Goal: Information Seeking & Learning: Check status

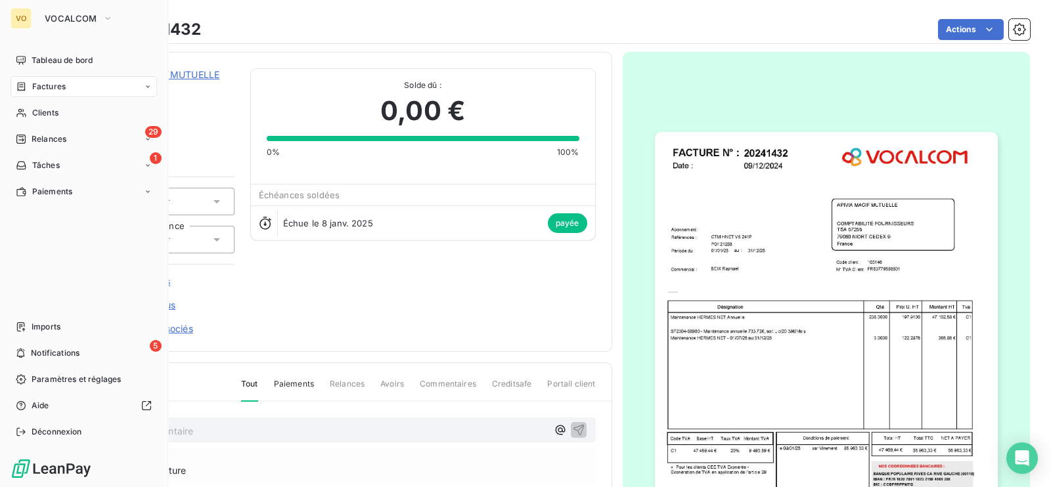
scroll to position [36, 0]
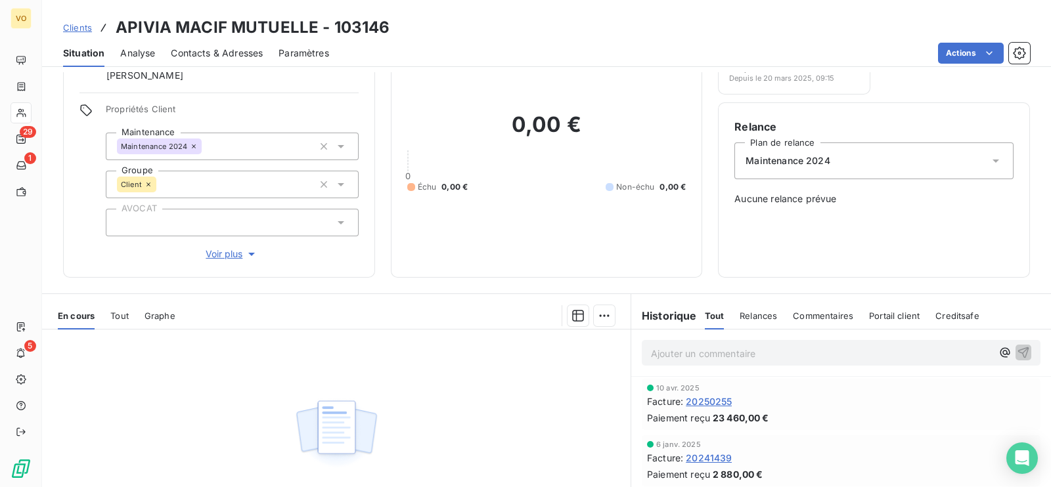
scroll to position [163, 0]
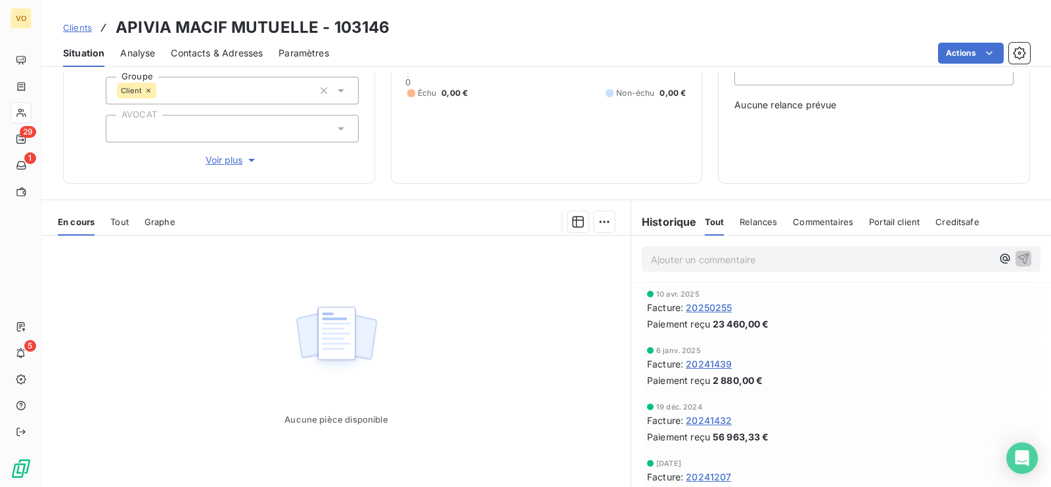
click at [710, 416] on span "20241432" at bounding box center [708, 421] width 46 height 14
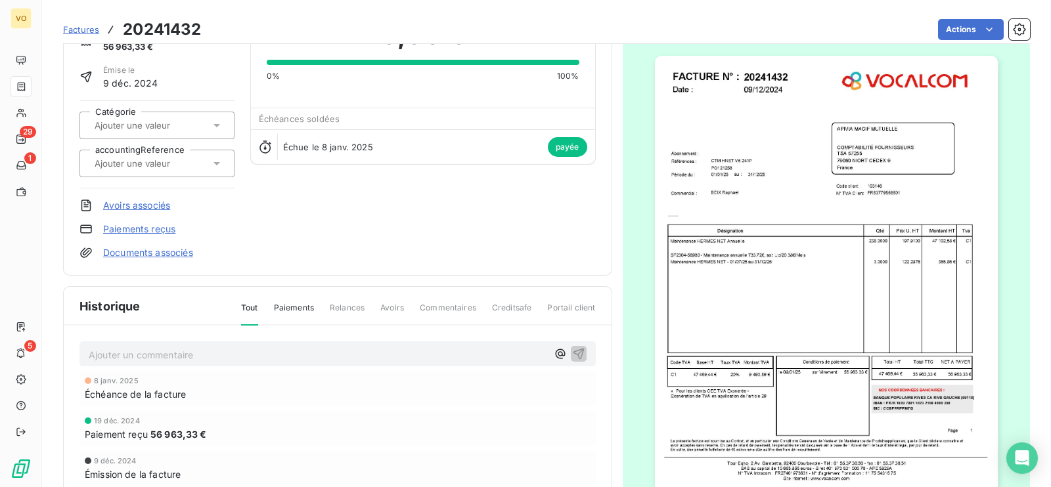
scroll to position [83, 0]
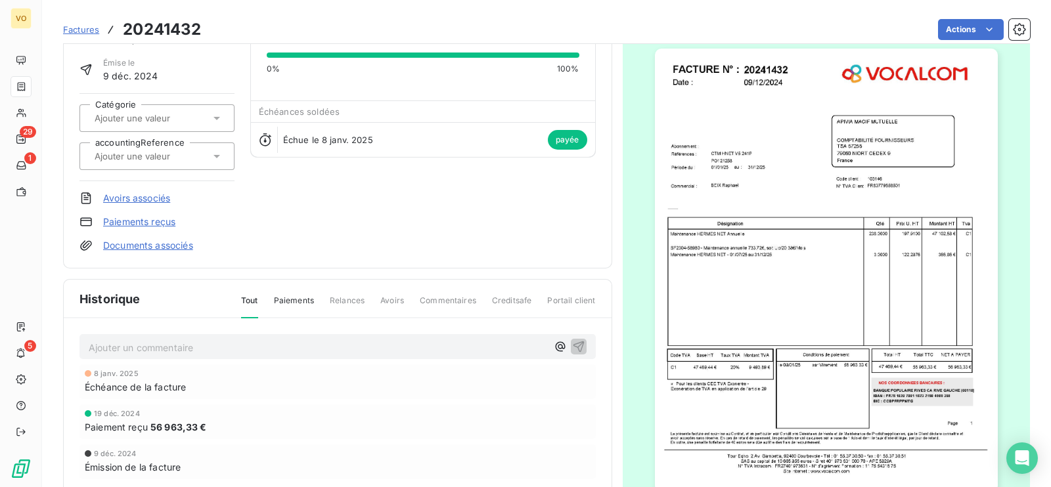
click at [880, 404] on img "button" at bounding box center [826, 270] width 343 height 443
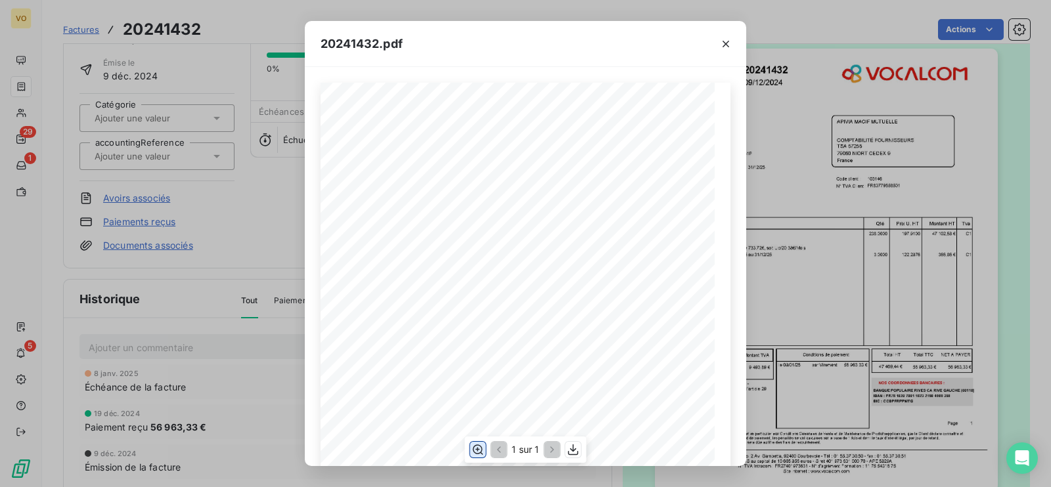
click at [477, 446] on icon "button" at bounding box center [477, 449] width 13 height 13
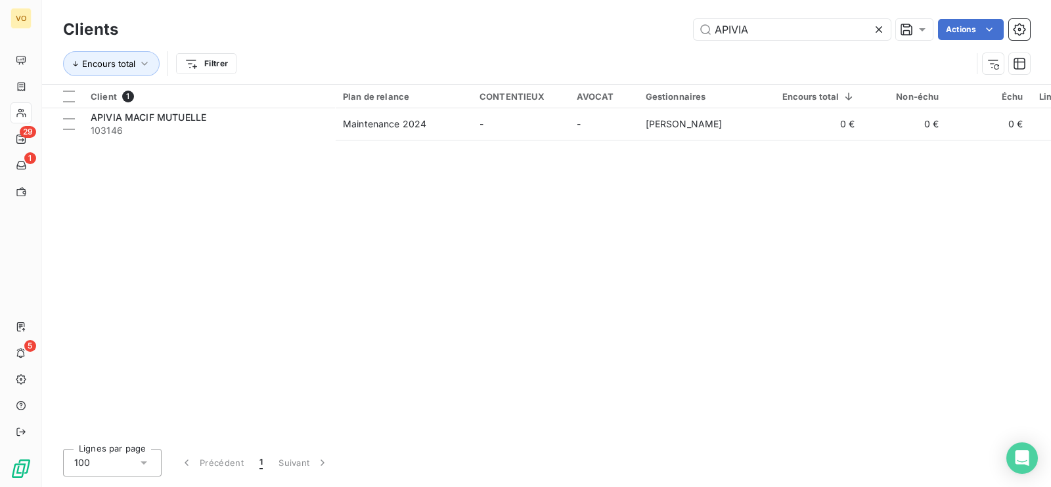
click at [878, 24] on icon at bounding box center [878, 29] width 13 height 13
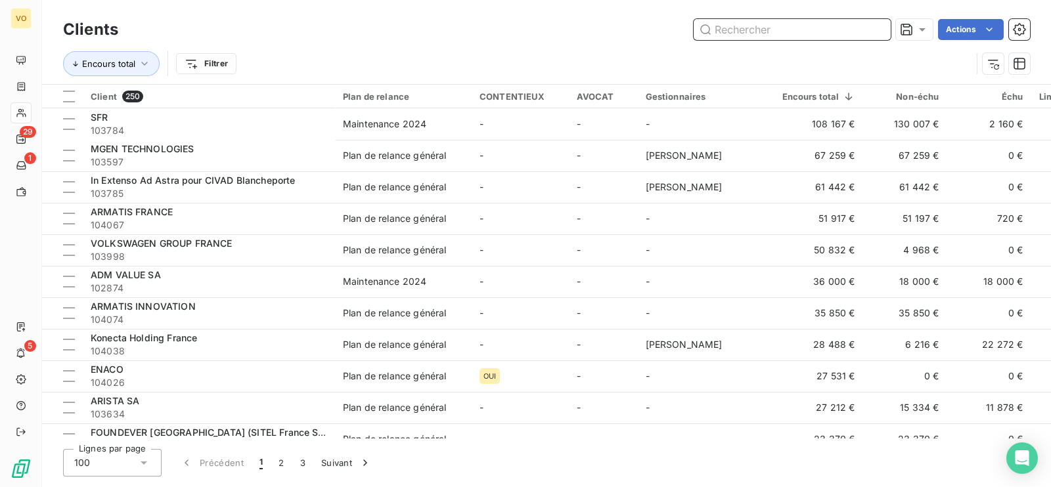
click at [760, 24] on input "text" at bounding box center [791, 29] width 197 height 21
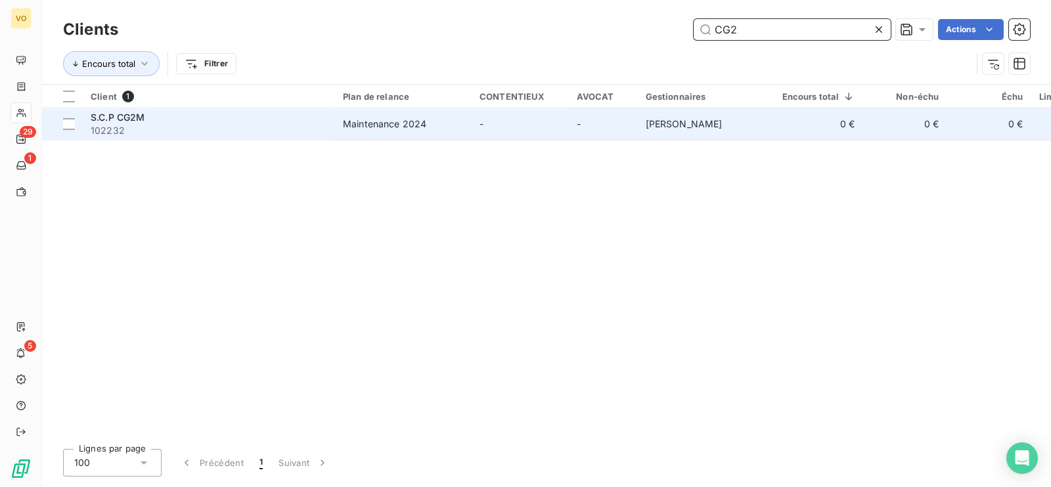
type input "CG2"
click at [401, 122] on div "Maintenance 2024" at bounding box center [384, 124] width 83 height 13
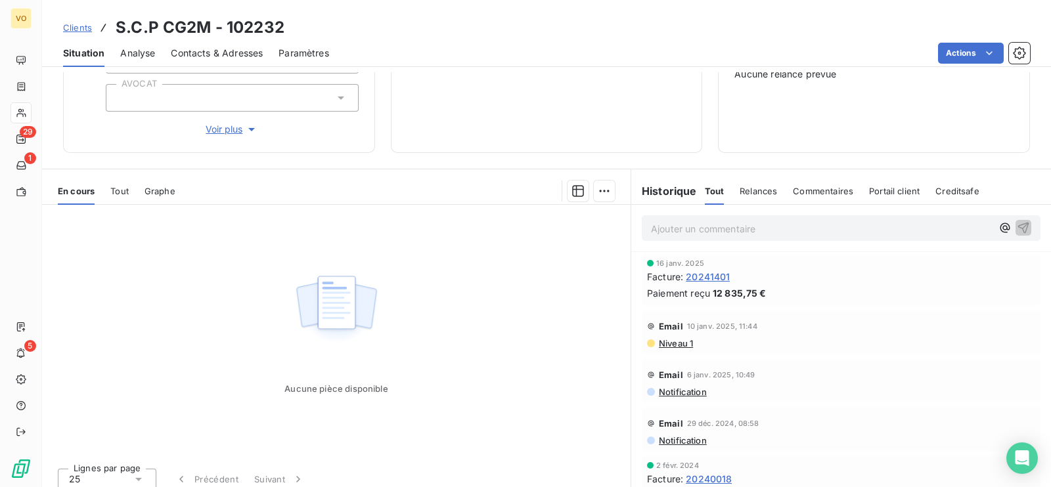
scroll to position [204, 0]
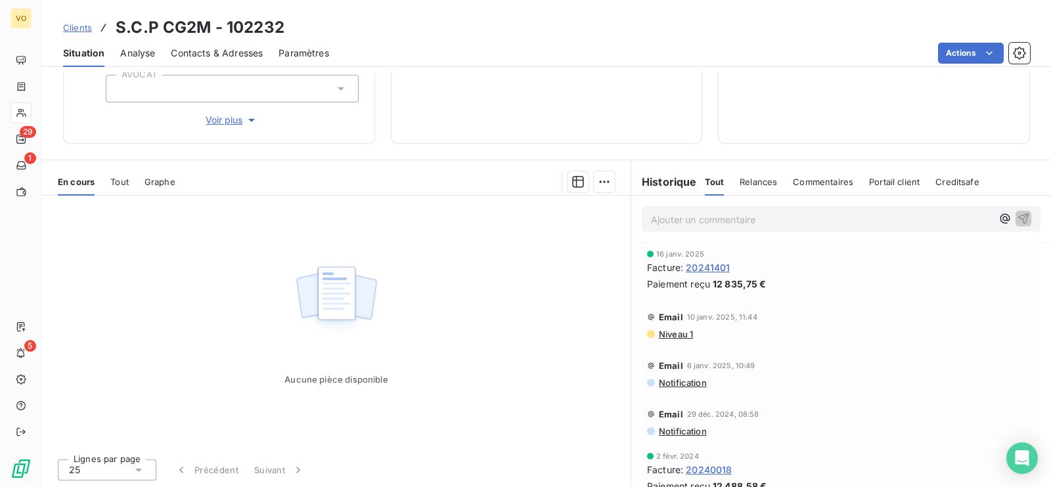
click at [702, 265] on span "20241401" at bounding box center [707, 268] width 44 height 14
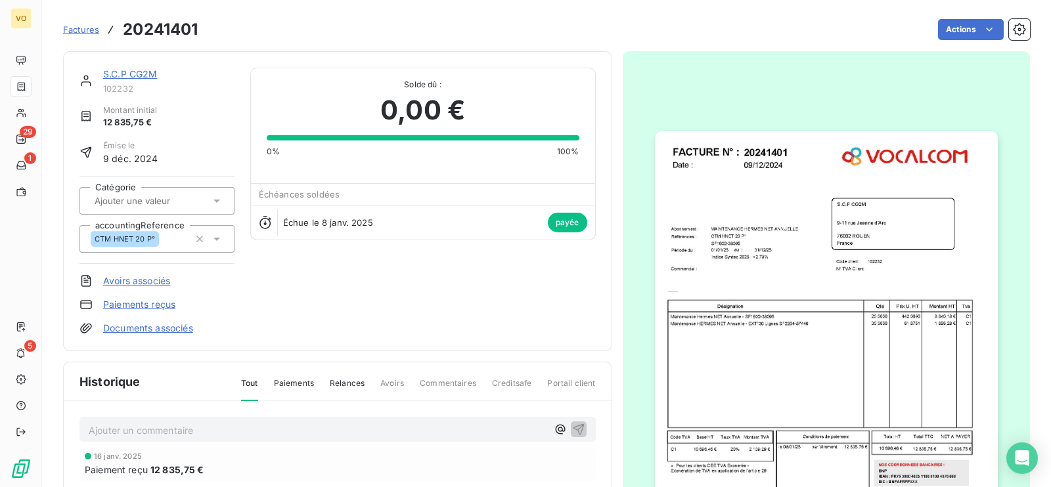
click at [706, 445] on img "button" at bounding box center [826, 352] width 343 height 443
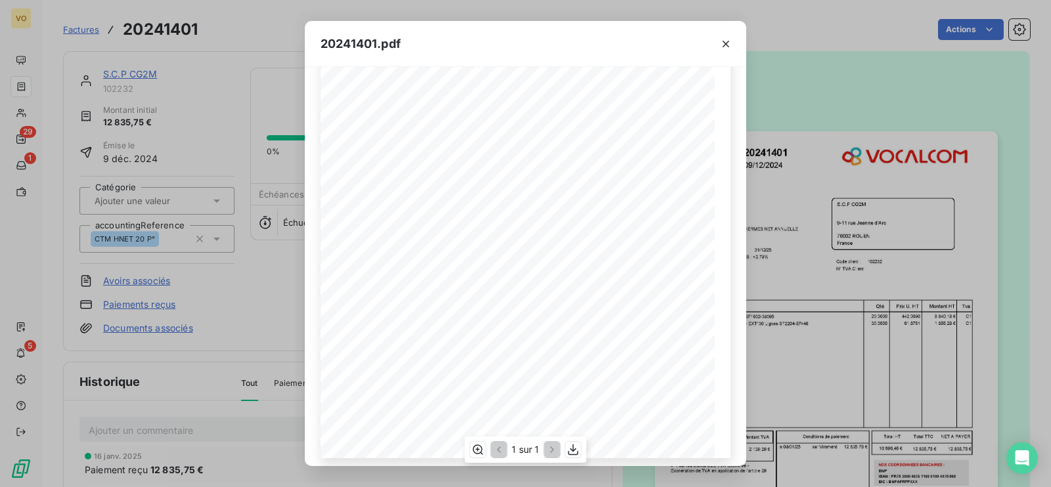
scroll to position [141, 0]
click at [477, 448] on icon "button" at bounding box center [478, 450] width 11 height 10
click at [258, 280] on div "20241401.pdf Références : FACTURE N° : S.C.P CG2M 9-[STREET_ADDRESS][PERSON_NAM…" at bounding box center [525, 243] width 1051 height 487
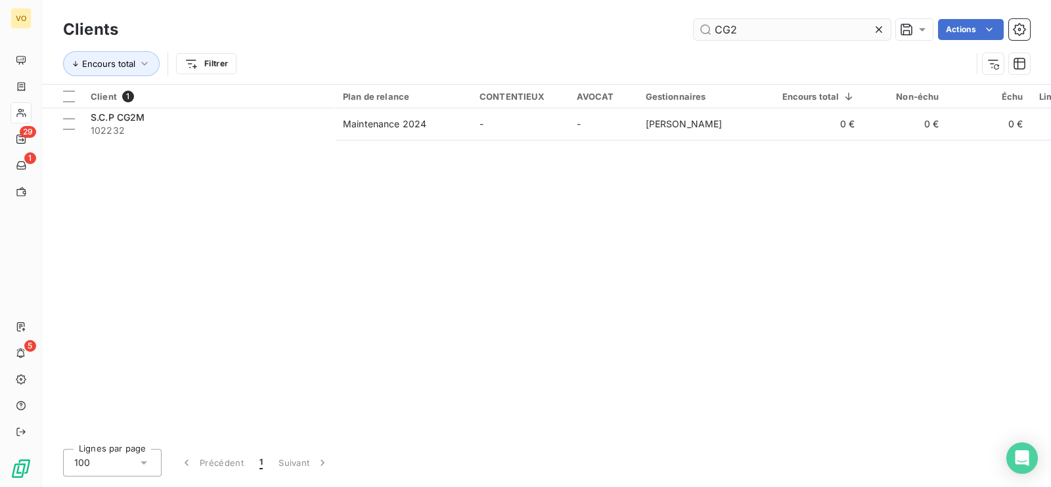
drag, startPoint x: 736, startPoint y: 27, endPoint x: 705, endPoint y: 20, distance: 32.2
click at [705, 20] on input "CG2" at bounding box center [791, 29] width 197 height 21
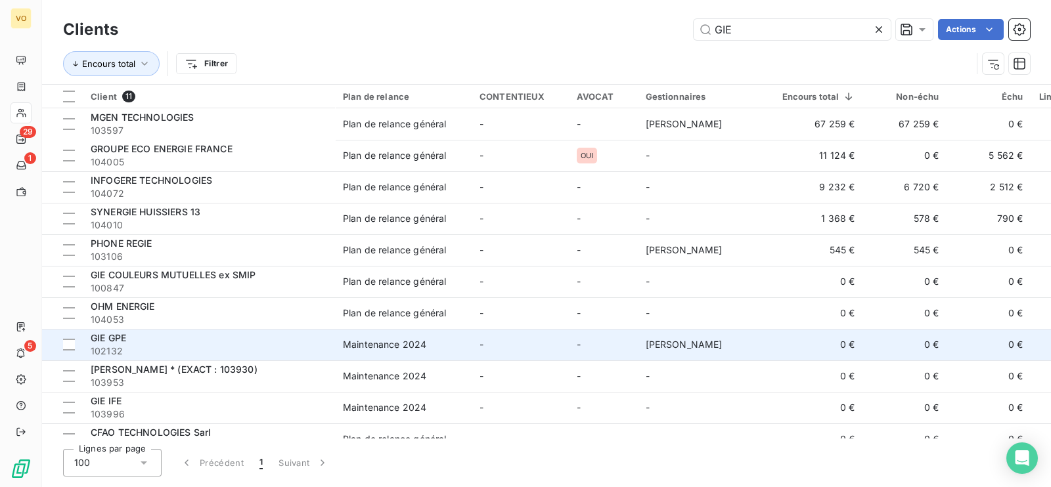
type input "GIE"
click at [117, 345] on span "102132" at bounding box center [209, 351] width 236 height 13
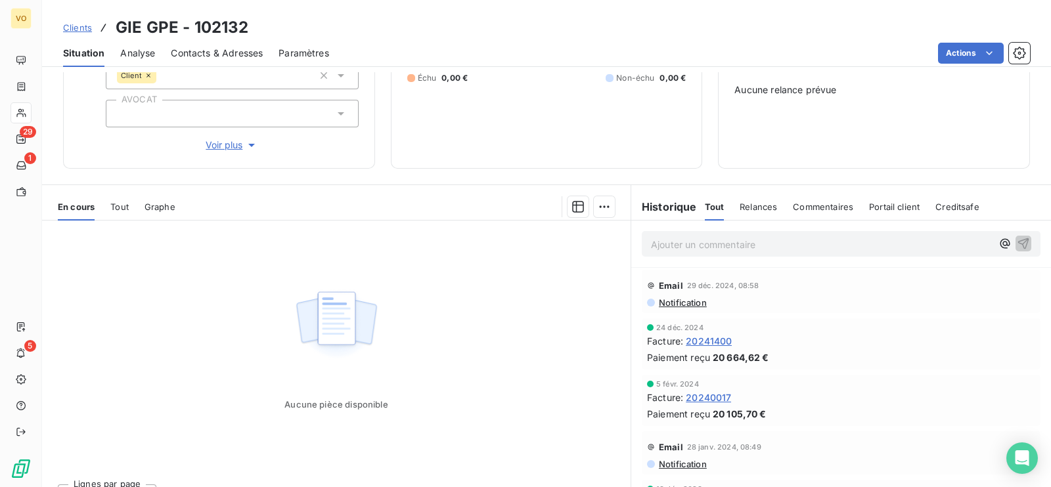
scroll to position [204, 0]
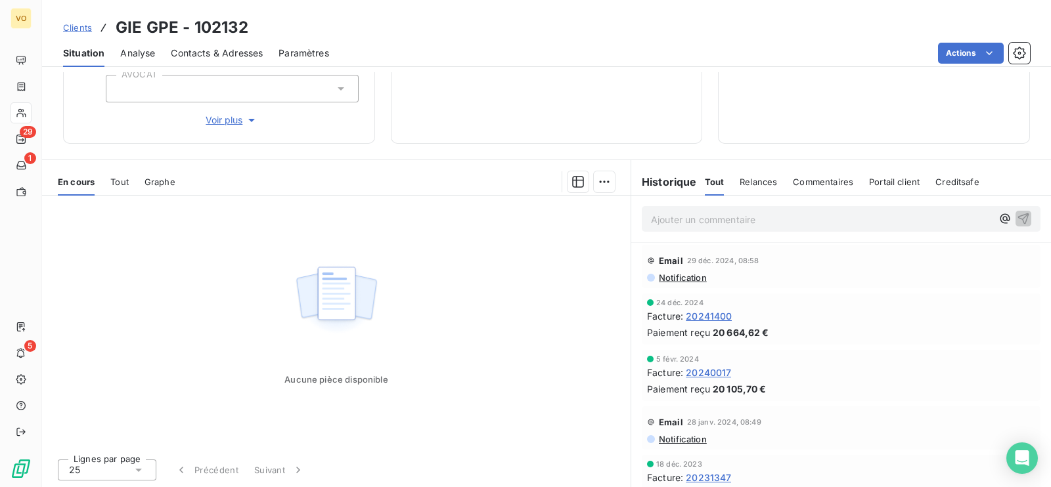
click at [798, 345] on div "24 déc. 2024 Facture : 20241400 Paiement reçu 20 664,62 €" at bounding box center [841, 319] width 420 height 56
click at [711, 311] on span "20241400" at bounding box center [708, 316] width 46 height 14
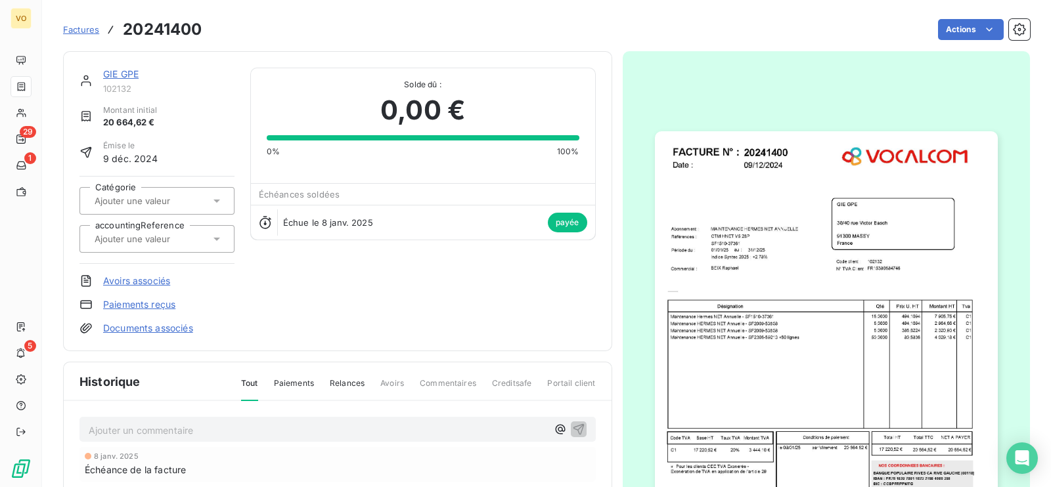
click at [756, 336] on img "button" at bounding box center [826, 352] width 343 height 443
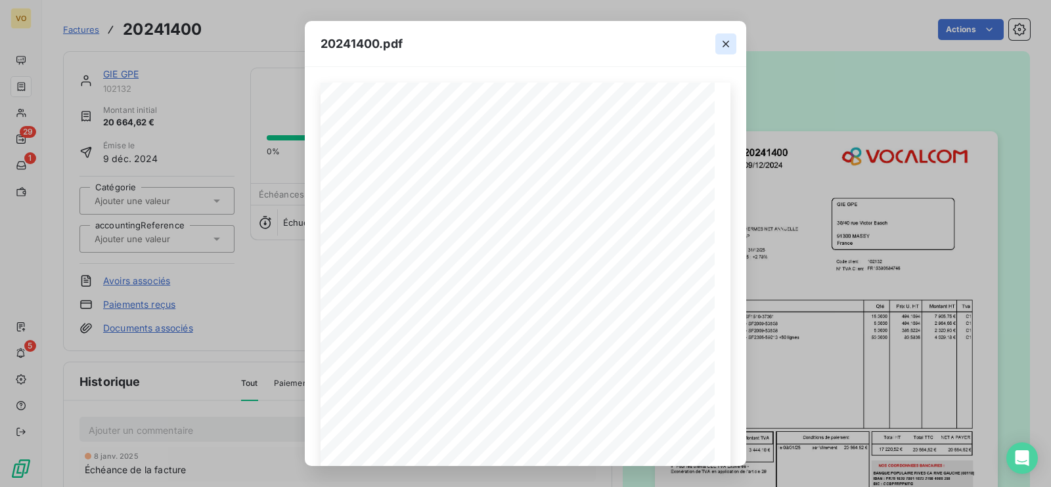
click at [726, 37] on icon "button" at bounding box center [725, 43] width 13 height 13
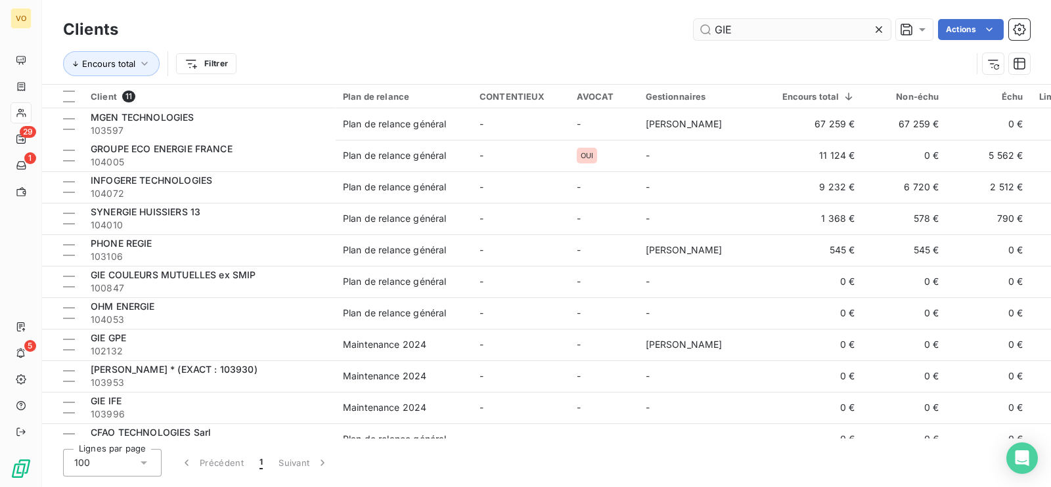
drag, startPoint x: 733, startPoint y: 30, endPoint x: 699, endPoint y: 20, distance: 35.5
click at [699, 20] on input "GIE" at bounding box center [791, 29] width 197 height 21
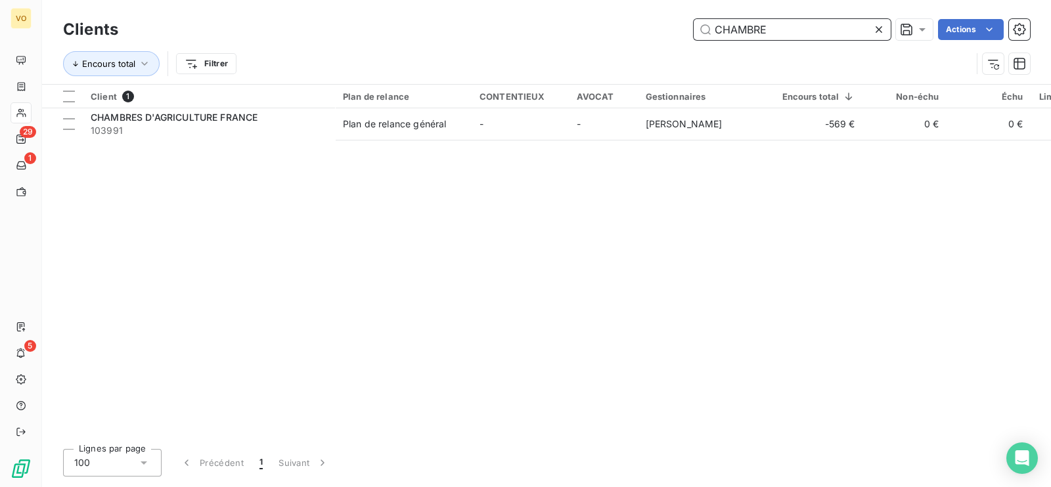
drag, startPoint x: 763, startPoint y: 26, endPoint x: 689, endPoint y: 14, distance: 74.4
click at [689, 14] on div "Clients CHAMBRE Actions Encours total Filtrer" at bounding box center [546, 42] width 1009 height 84
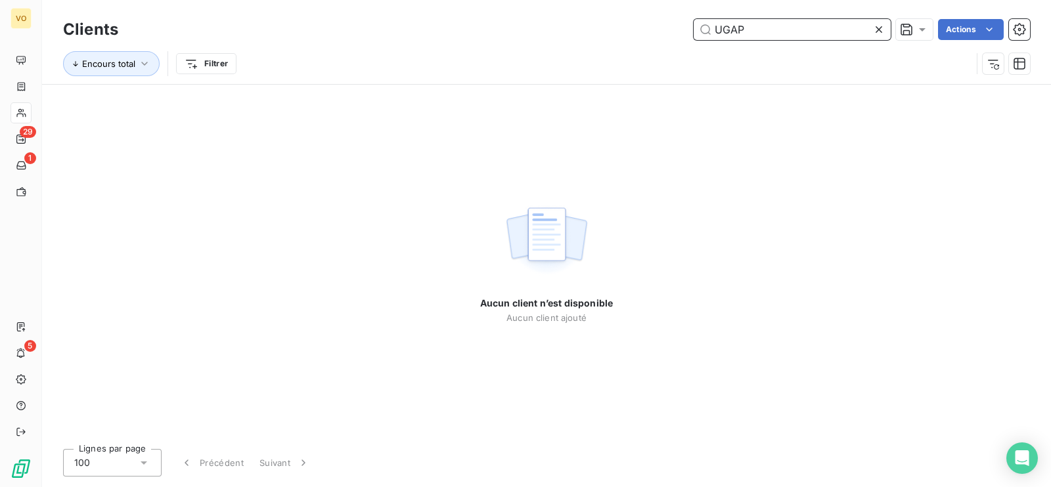
type input "UGAP"
drag, startPoint x: 708, startPoint y: 154, endPoint x: 769, endPoint y: 153, distance: 60.4
click at [709, 153] on div "Aucun client n’est disponible Aucun client ajouté" at bounding box center [546, 262] width 1009 height 354
click at [848, 144] on div "Aucun client n’est disponible Aucun client ajouté" at bounding box center [546, 262] width 1009 height 354
click at [333, 244] on div "Aucun client n’est disponible Aucun client ajouté" at bounding box center [546, 262] width 1009 height 354
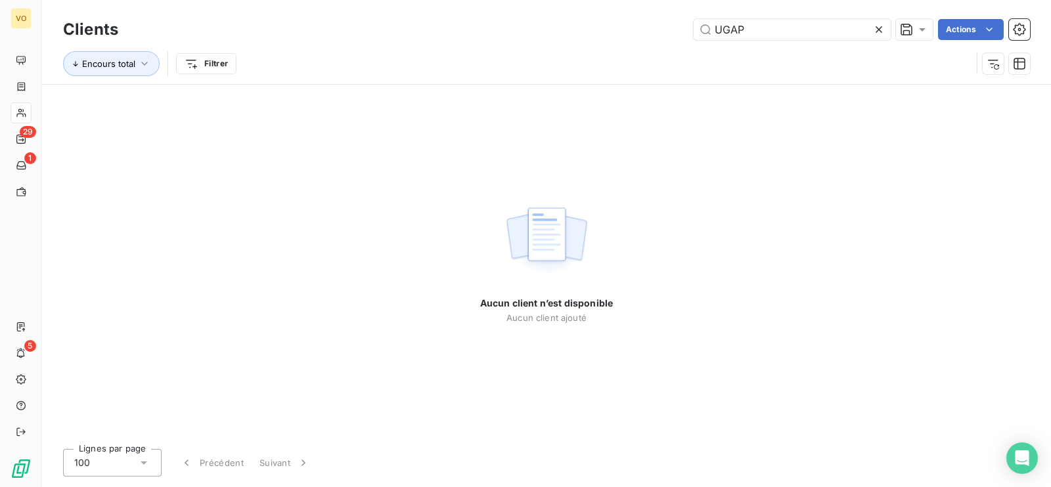
click at [729, 202] on div "Aucun client n’est disponible Aucun client ajouté" at bounding box center [546, 262] width 1009 height 354
click at [798, 337] on div "Aucun client n’est disponible Aucun client ajouté" at bounding box center [546, 262] width 1009 height 354
click at [869, 339] on div "Aucun client n’est disponible Aucun client ajouté" at bounding box center [546, 262] width 1009 height 354
click at [778, 270] on div "Aucun client n’est disponible Aucun client ajouté" at bounding box center [546, 262] width 1009 height 354
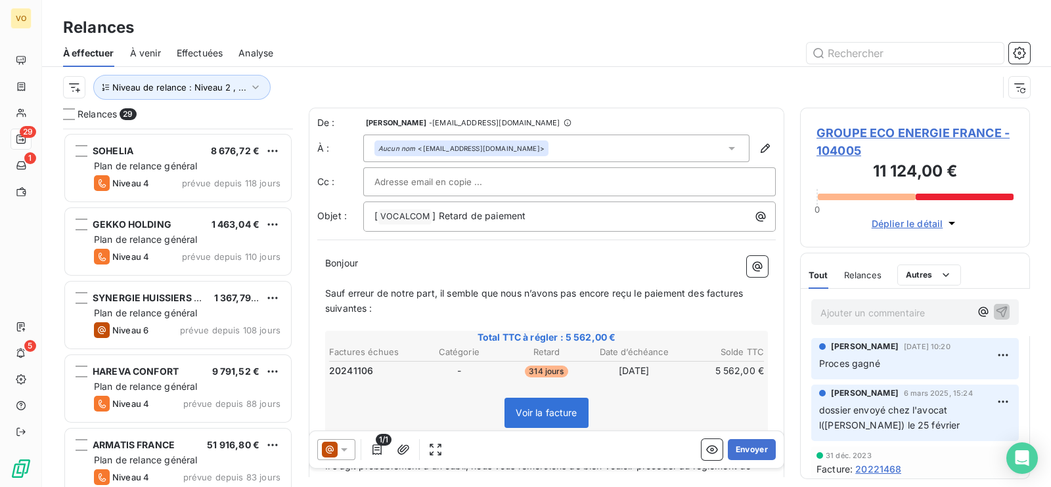
scroll to position [985, 0]
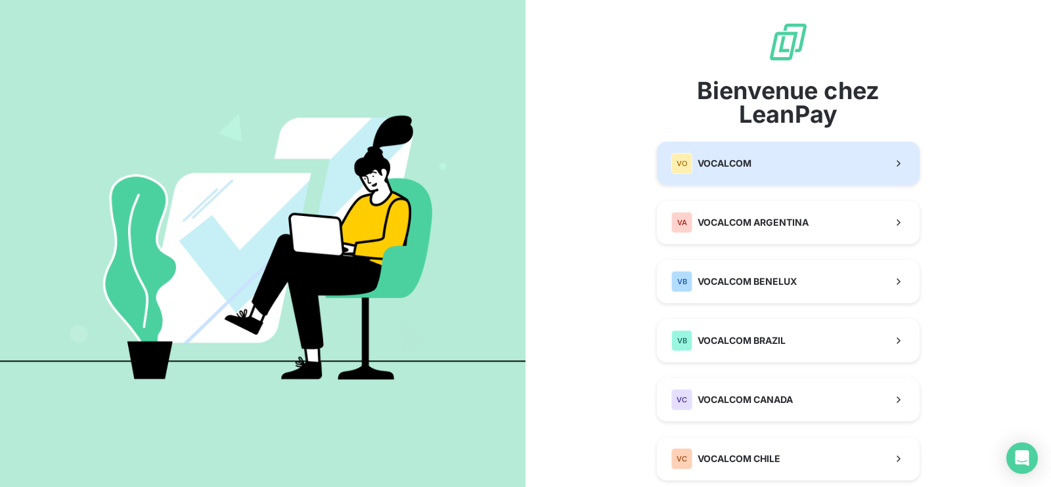
click at [735, 156] on div "VO VOCALCOM" at bounding box center [711, 163] width 80 height 21
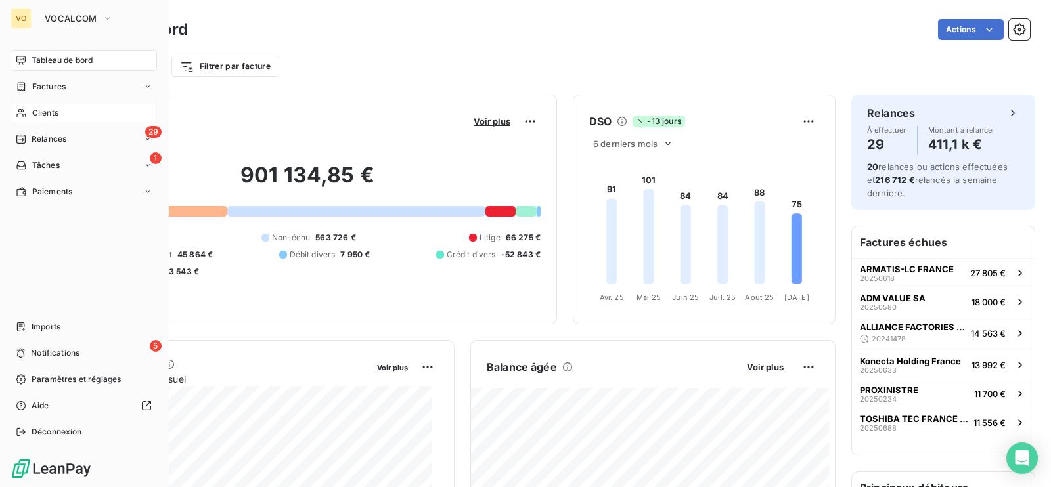
click at [46, 116] on span "Clients" at bounding box center [45, 113] width 26 height 12
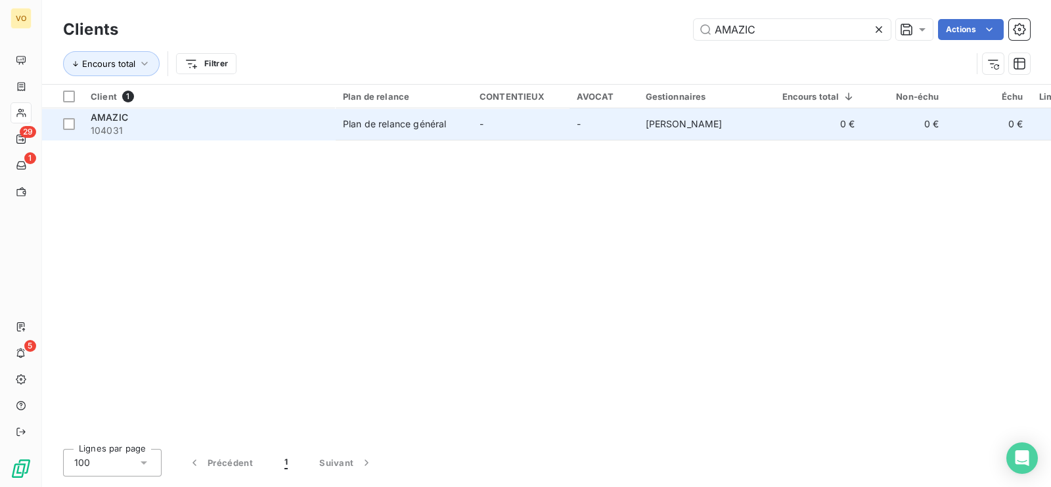
type input "AMAZIC"
click at [555, 125] on td "-" at bounding box center [519, 124] width 97 height 32
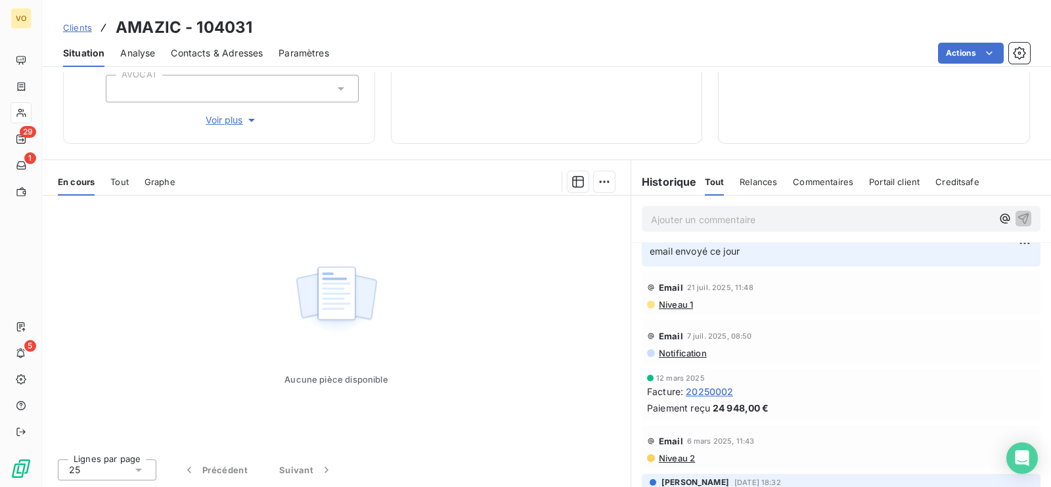
scroll to position [328, 0]
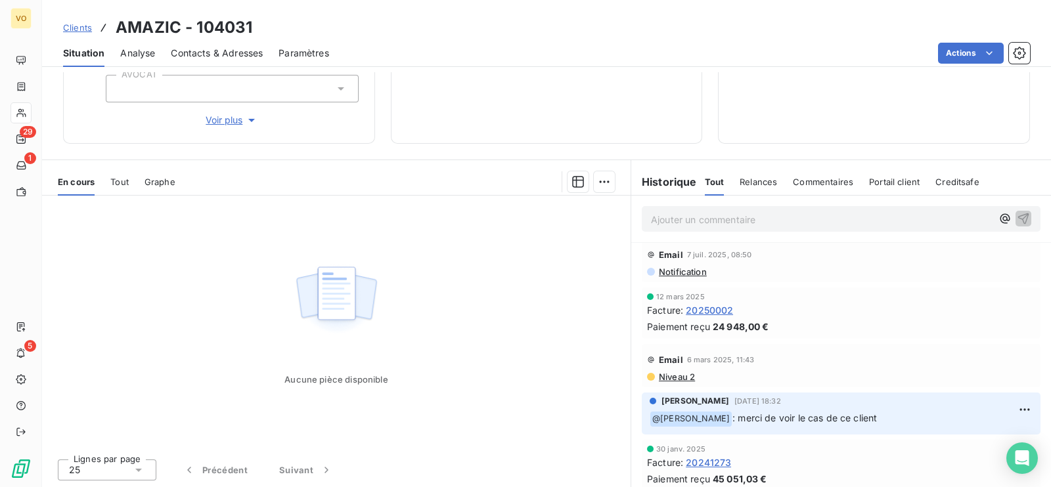
click at [707, 317] on span "20250002" at bounding box center [708, 310] width 47 height 14
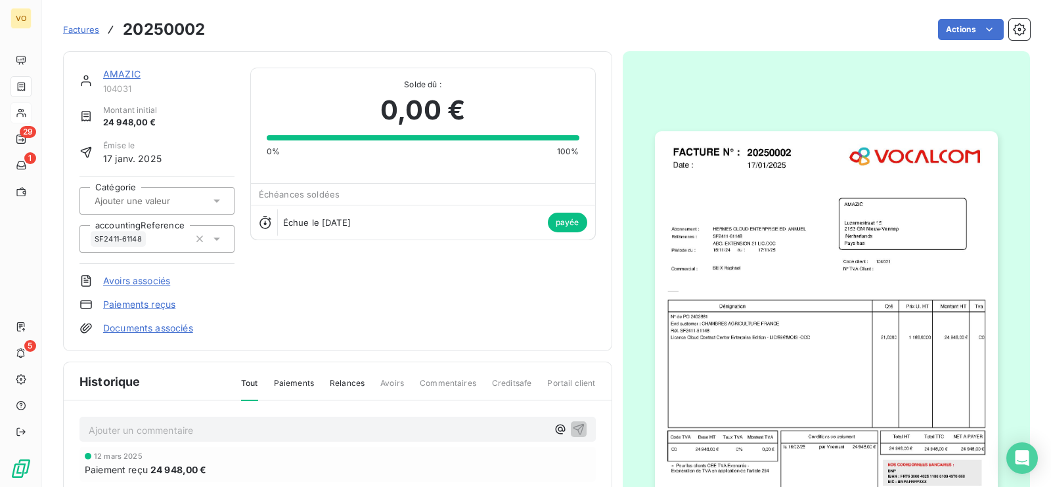
click at [710, 333] on img "button" at bounding box center [826, 352] width 343 height 443
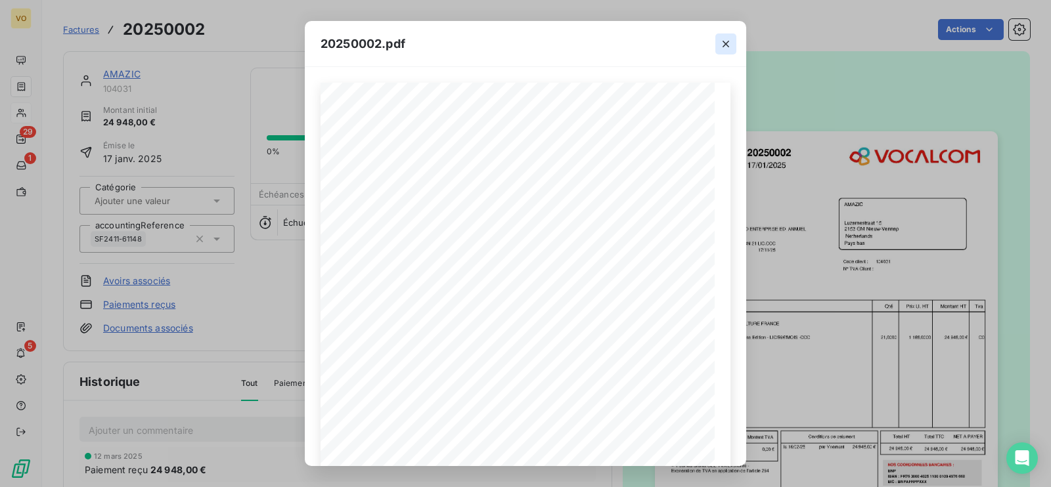
click at [726, 41] on icon "button" at bounding box center [725, 43] width 13 height 13
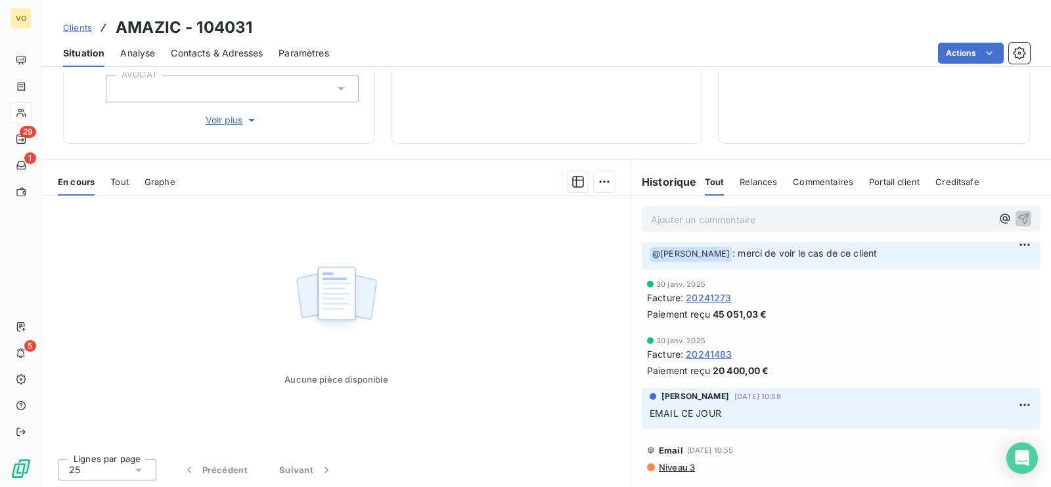
scroll to position [574, 0]
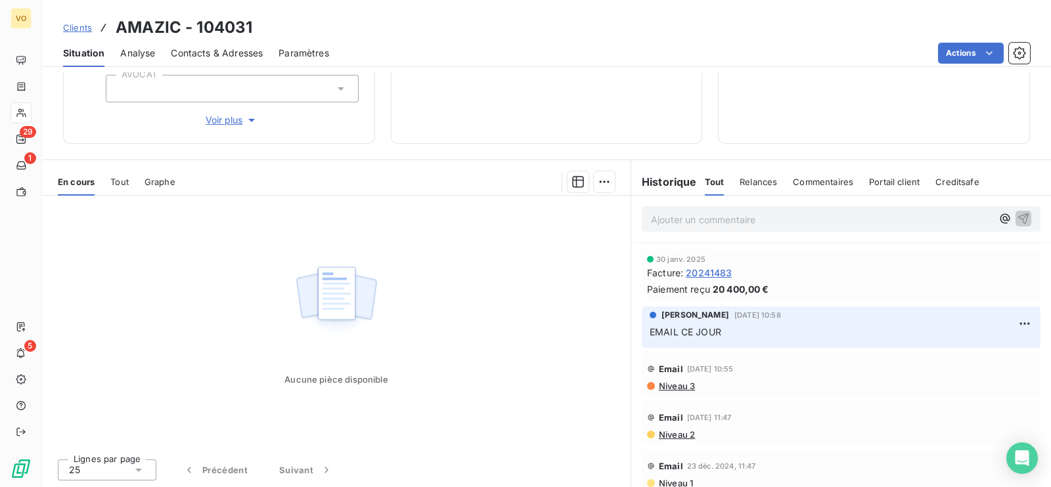
click at [694, 280] on span "20241483" at bounding box center [708, 273] width 46 height 14
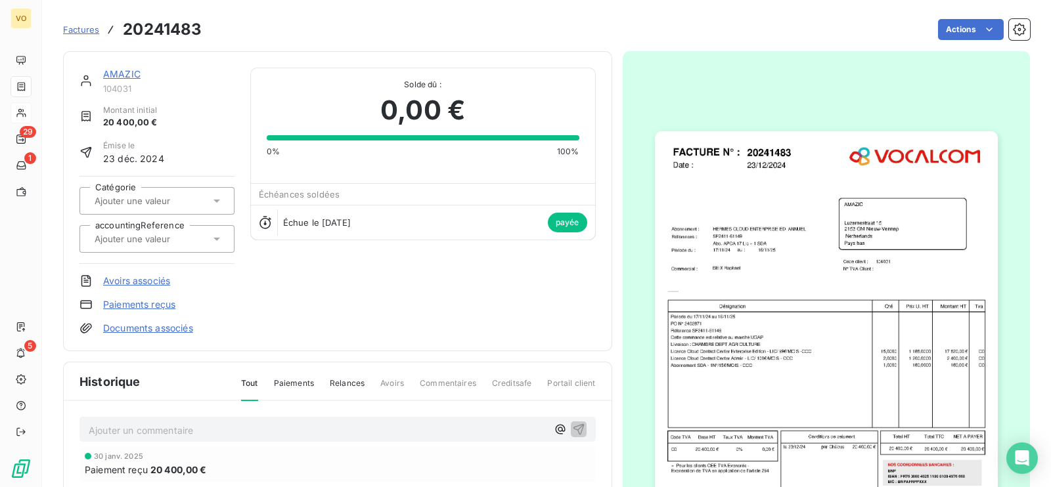
click at [720, 353] on img "button" at bounding box center [826, 352] width 343 height 443
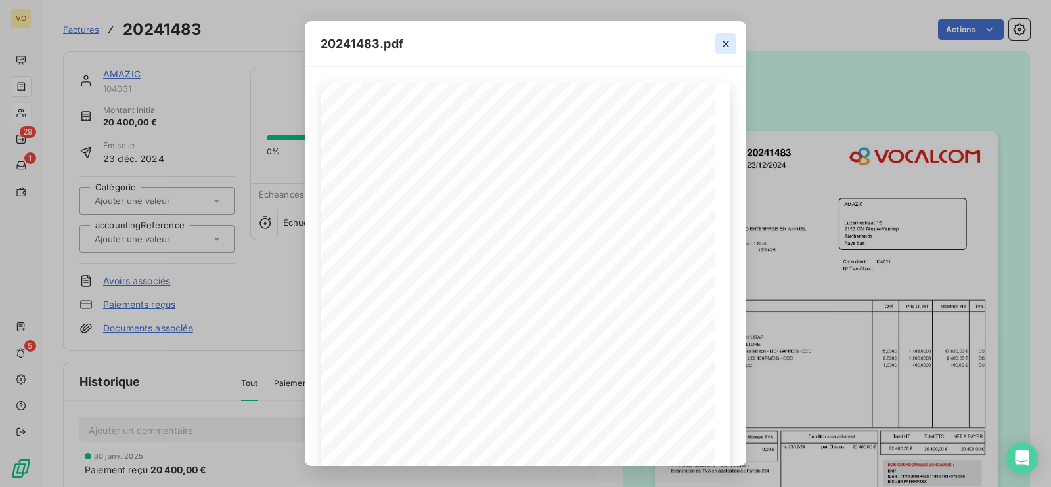
click at [726, 38] on icon "button" at bounding box center [725, 43] width 13 height 13
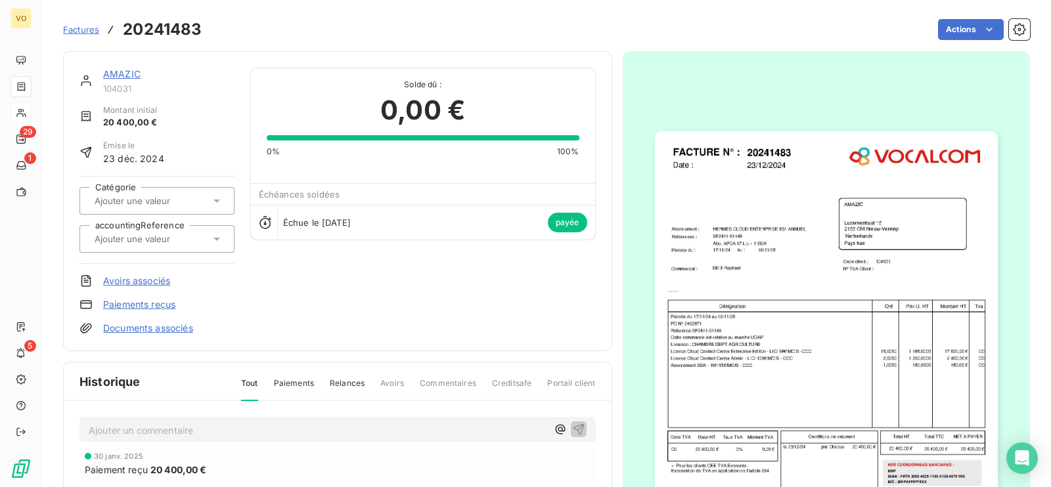
click at [734, 341] on img "button" at bounding box center [826, 352] width 343 height 443
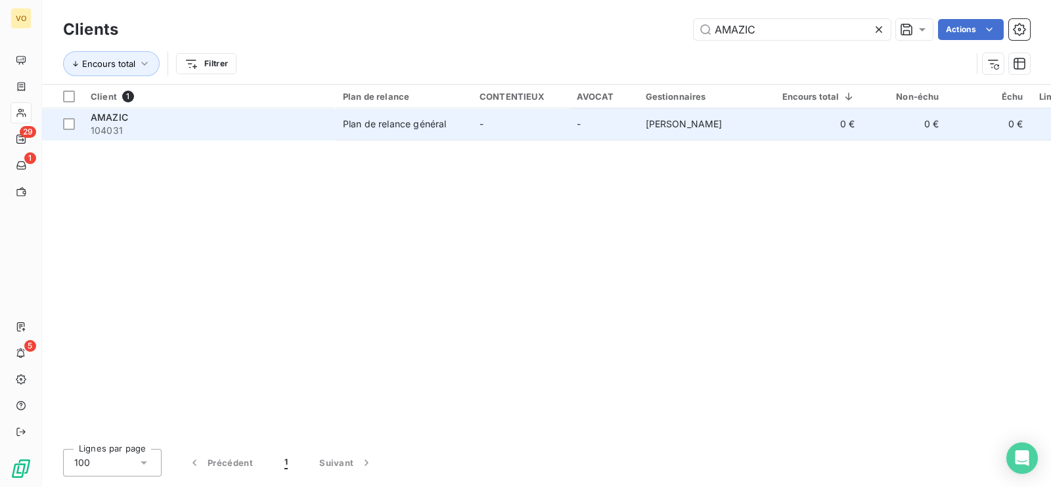
click at [213, 124] on span "104031" at bounding box center [209, 130] width 236 height 13
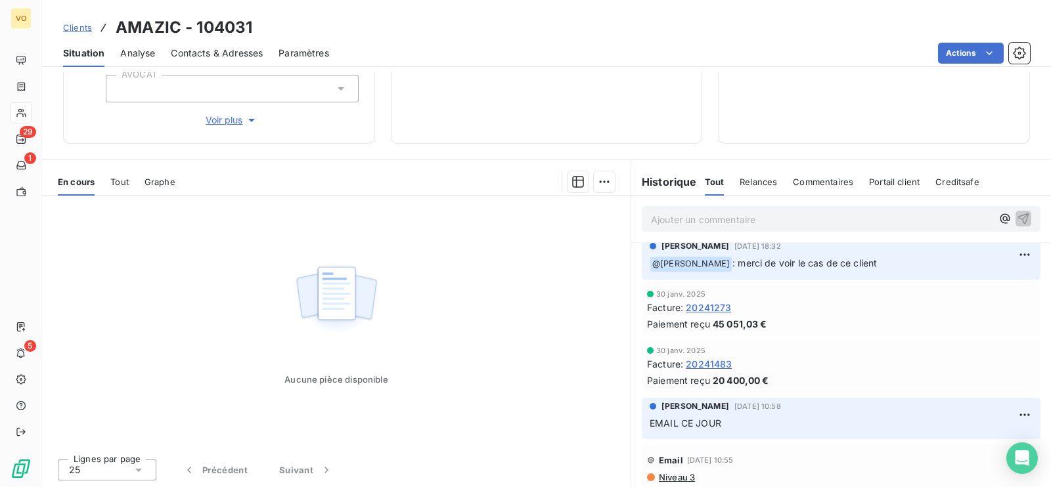
scroll to position [492, 0]
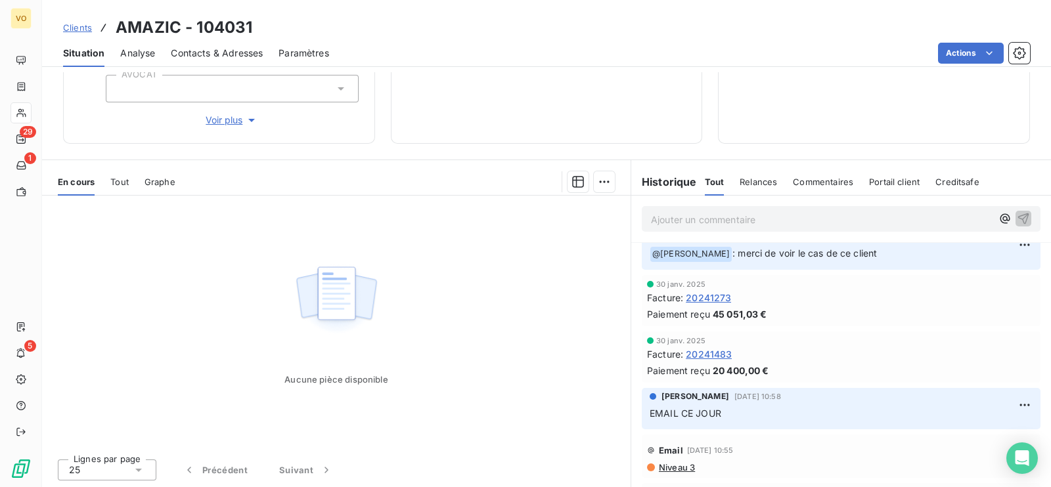
click at [712, 305] on span "20241273" at bounding box center [707, 298] width 45 height 14
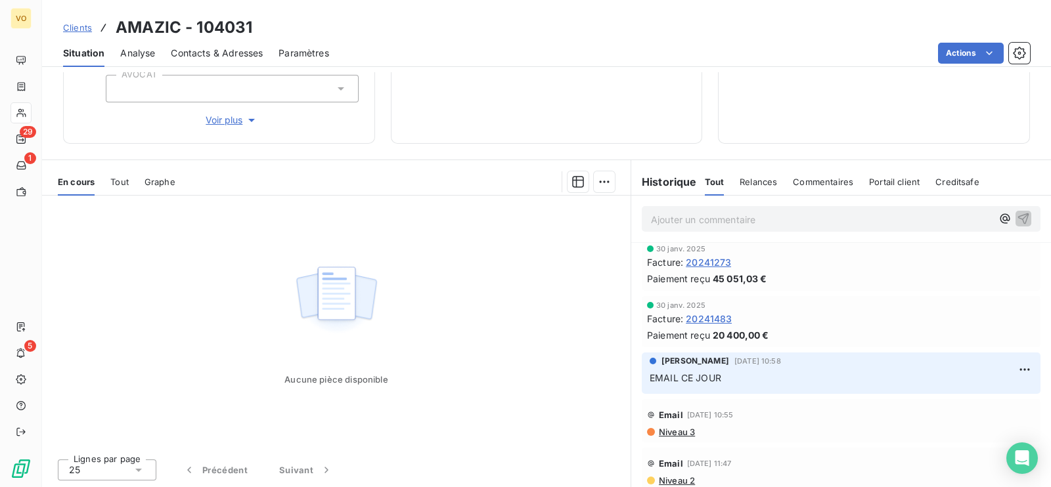
scroll to position [574, 0]
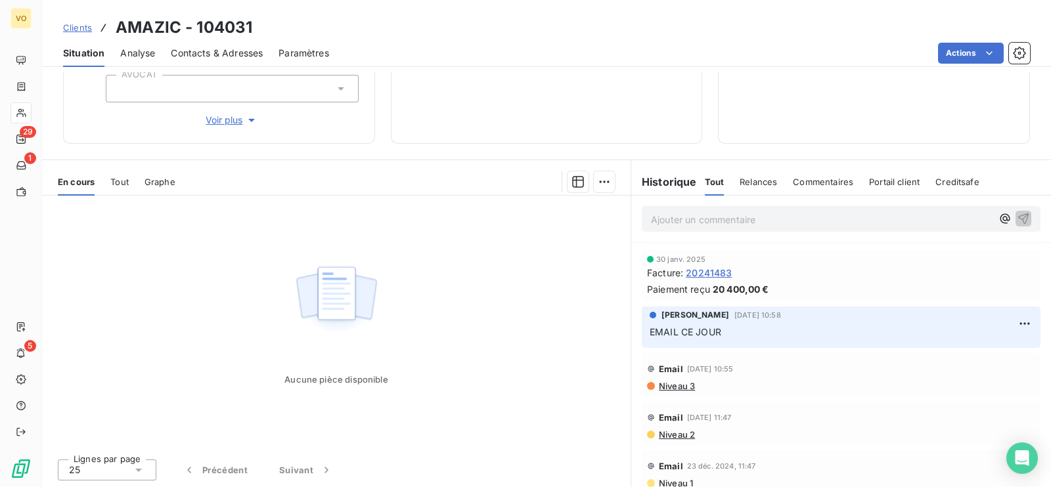
click at [708, 280] on span "20241483" at bounding box center [708, 273] width 46 height 14
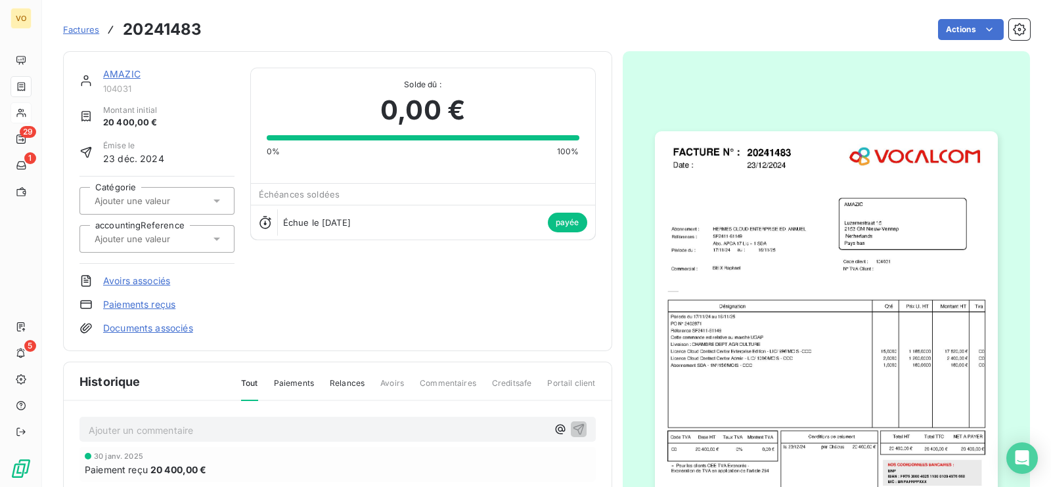
click at [716, 351] on img "button" at bounding box center [826, 352] width 343 height 443
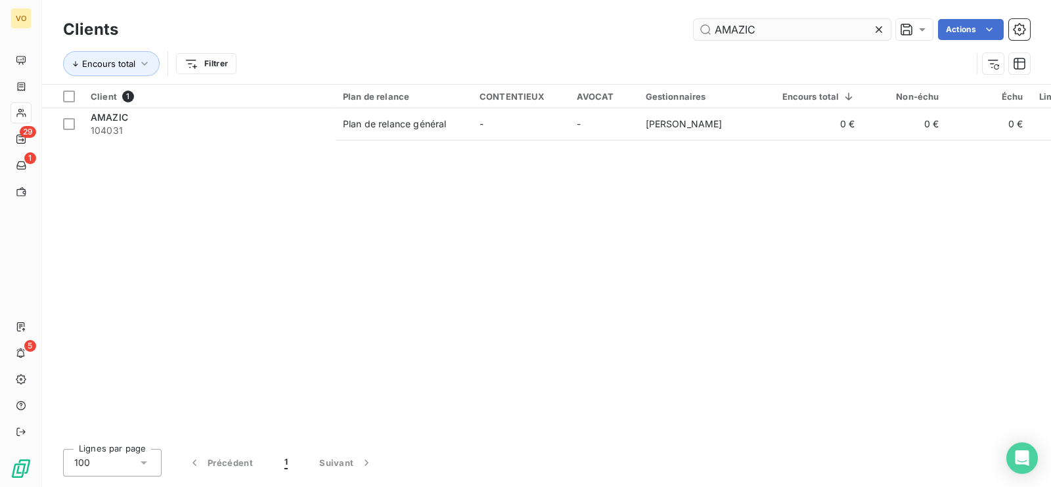
drag, startPoint x: 788, startPoint y: 31, endPoint x: 693, endPoint y: 24, distance: 95.4
click at [693, 24] on input "AMAZIC" at bounding box center [791, 29] width 197 height 21
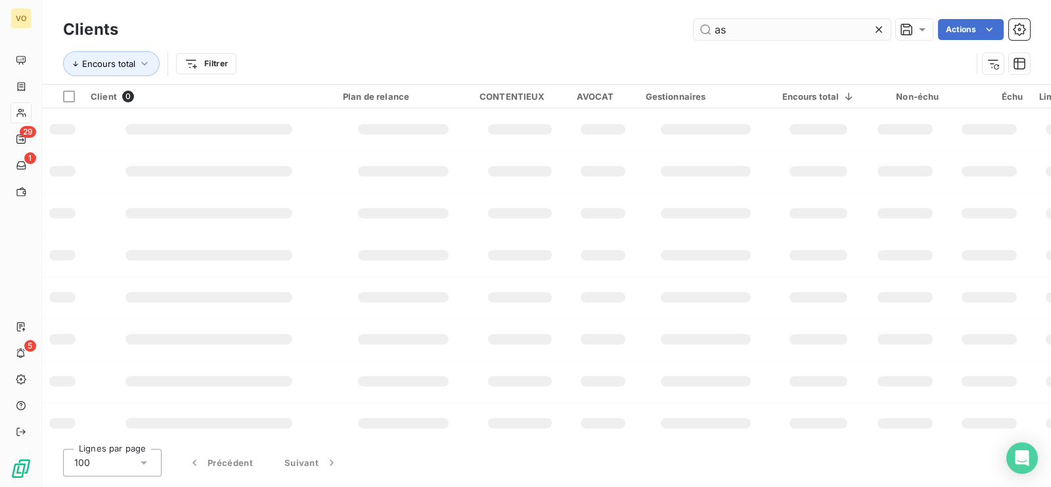
type input "a"
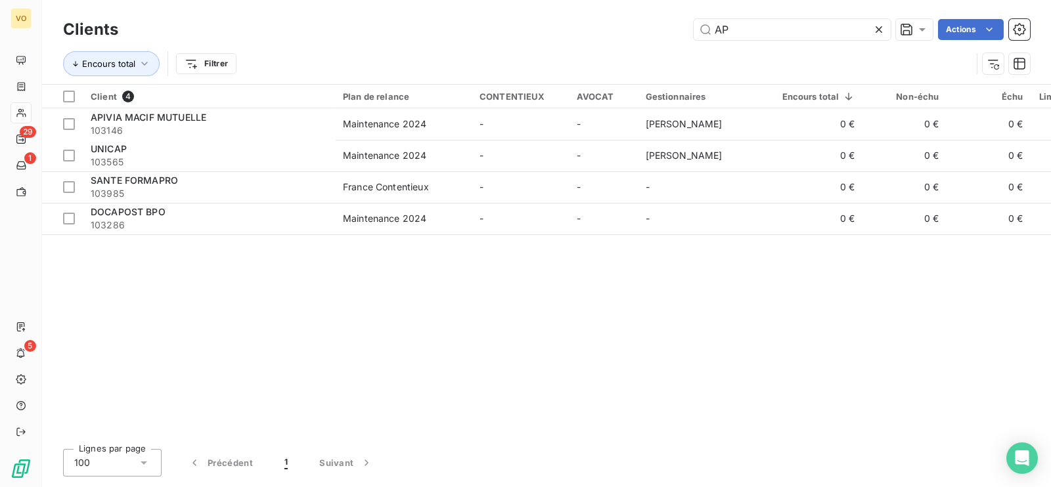
type input "A"
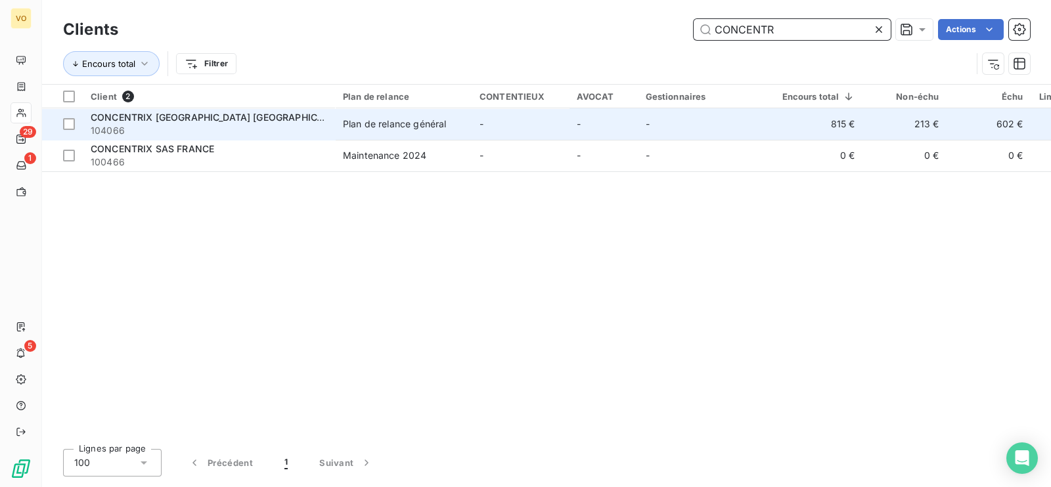
type input "CONCENTR"
click at [258, 123] on div "CONCENTRIX [GEOGRAPHIC_DATA] [GEOGRAPHIC_DATA]" at bounding box center [209, 117] width 236 height 13
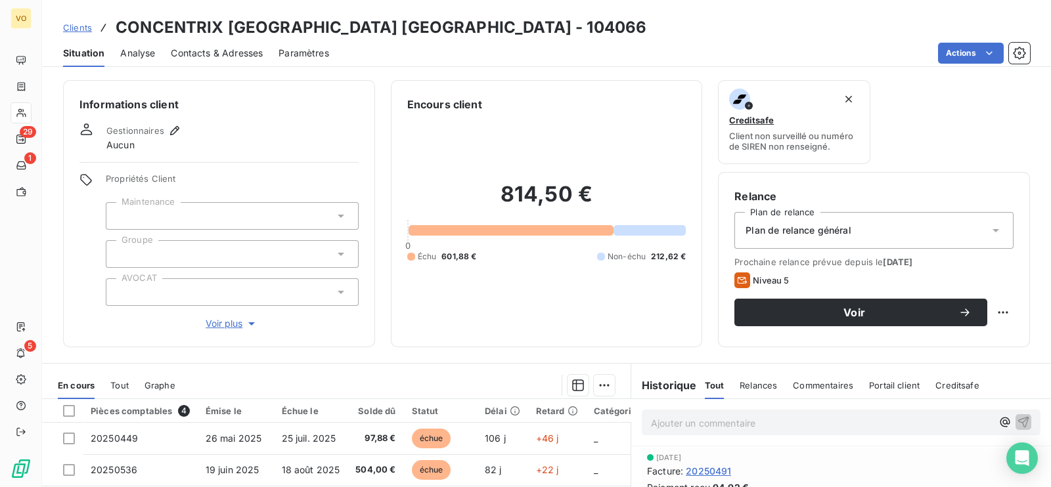
scroll to position [163, 0]
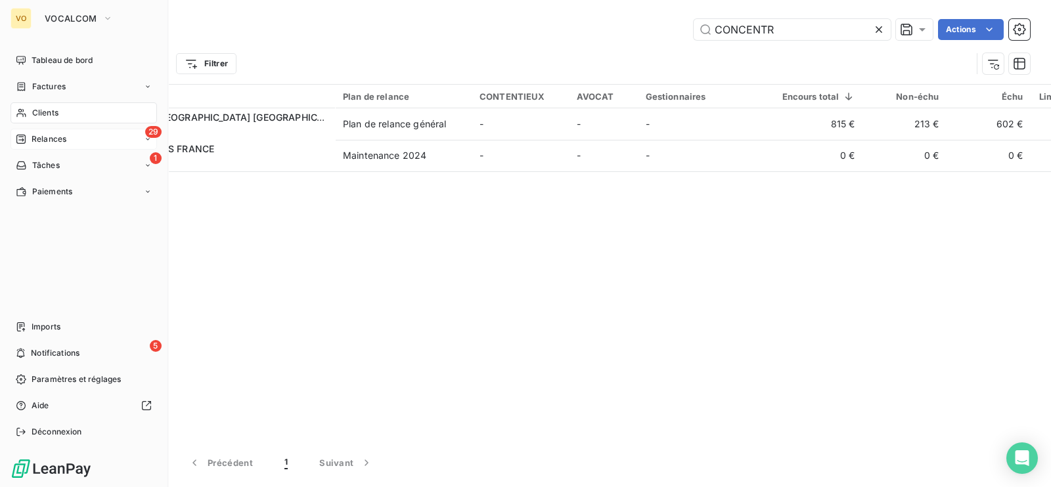
click at [35, 141] on span "Relances" at bounding box center [49, 139] width 35 height 12
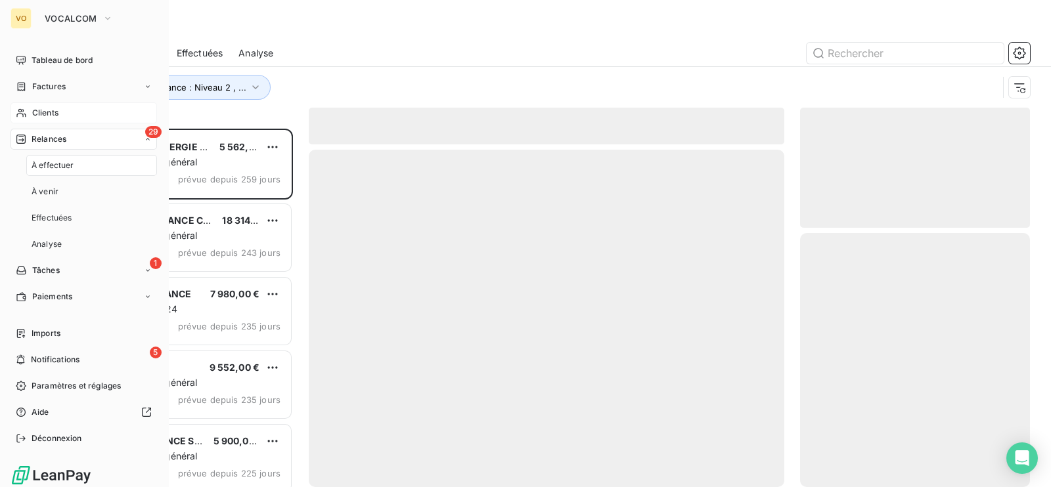
scroll to position [345, 217]
